Goal: Obtain resource: Obtain resource

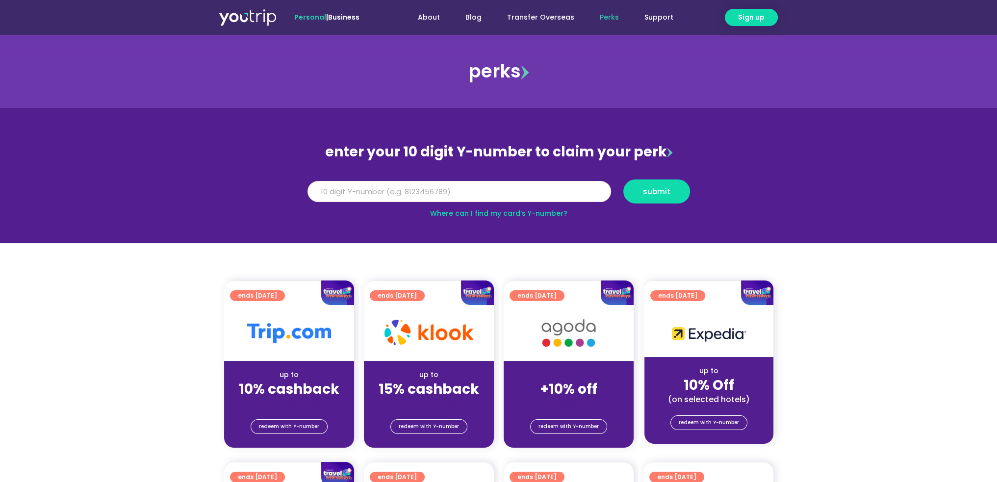
click at [470, 184] on input "Y Number" at bounding box center [458, 192] width 303 height 22
type input "8164921336"
click at [649, 190] on span "submit" at bounding box center [656, 191] width 27 height 7
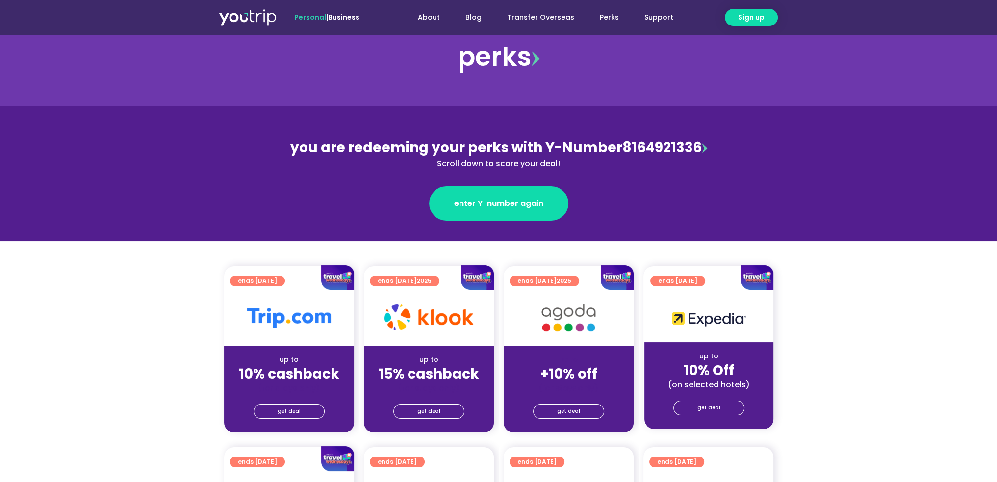
scroll to position [49, 0]
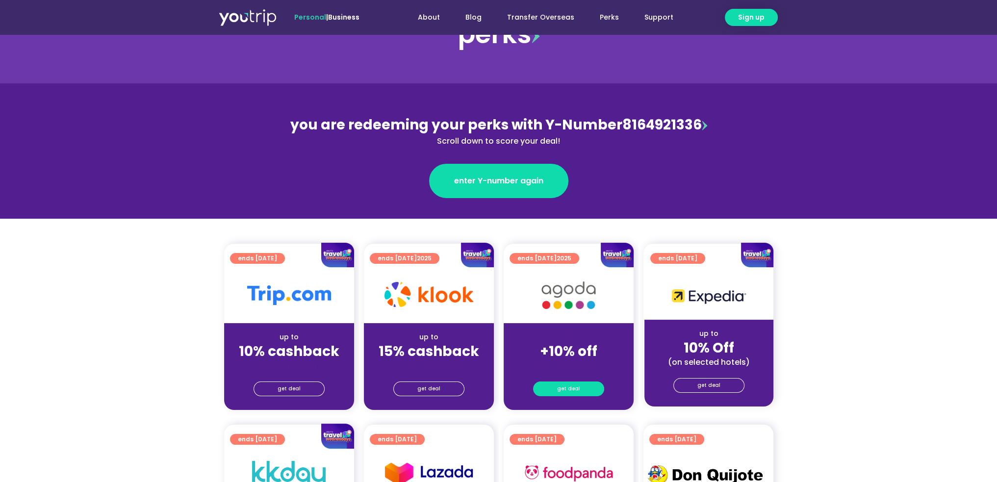
click at [574, 395] on span "get deal" at bounding box center [568, 389] width 23 height 14
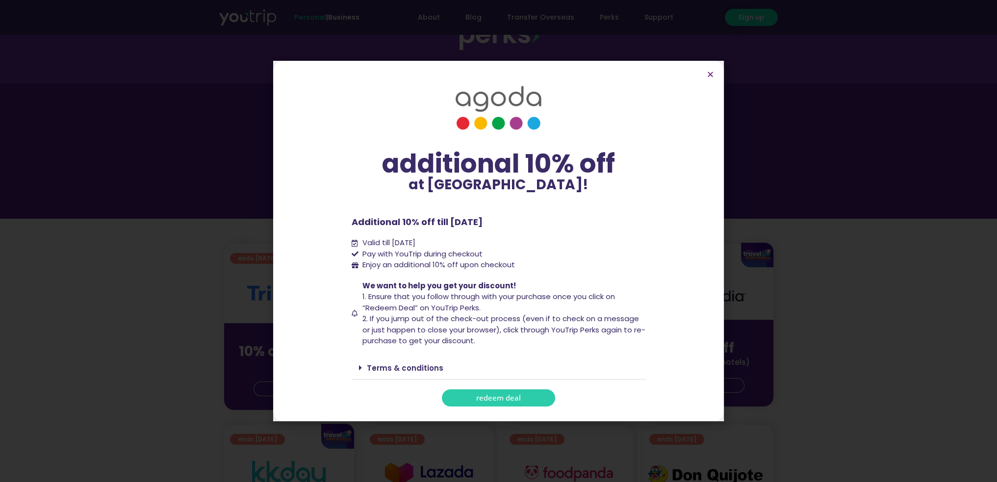
click at [485, 398] on span "redeem deal" at bounding box center [498, 397] width 45 height 7
